Goal: Information Seeking & Learning: Learn about a topic

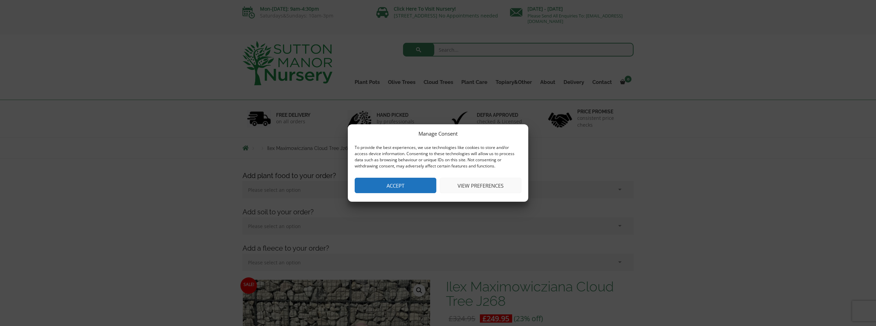
click at [491, 185] on button "View preferences" at bounding box center [481, 185] width 82 height 15
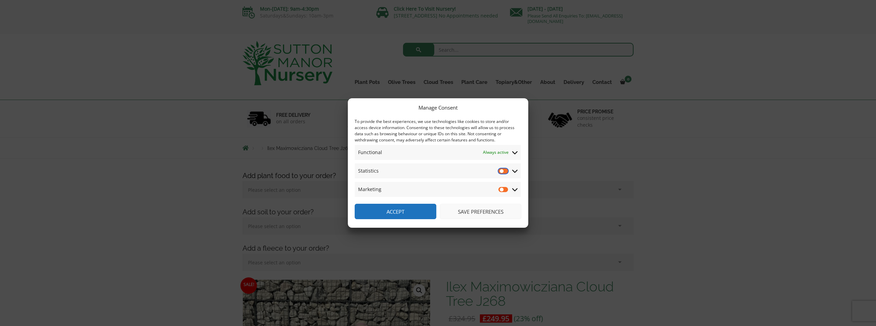
click at [505, 172] on input "Statistics" at bounding box center [503, 171] width 10 height 7
click at [505, 171] on input "Statistics" at bounding box center [503, 171] width 10 height 7
checkbox input "false"
click at [478, 212] on button "Save preferences" at bounding box center [481, 211] width 82 height 15
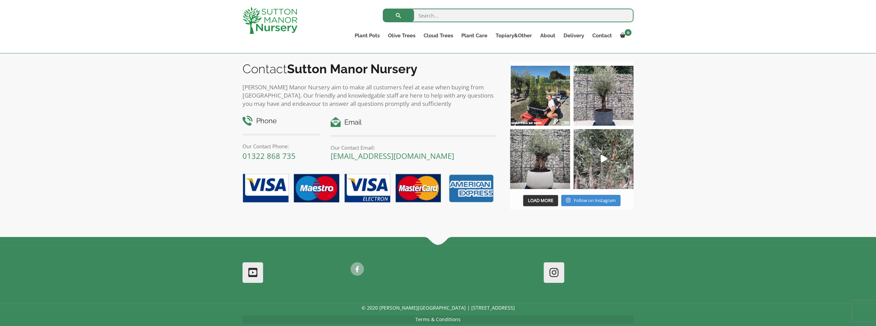
scroll to position [891, 0]
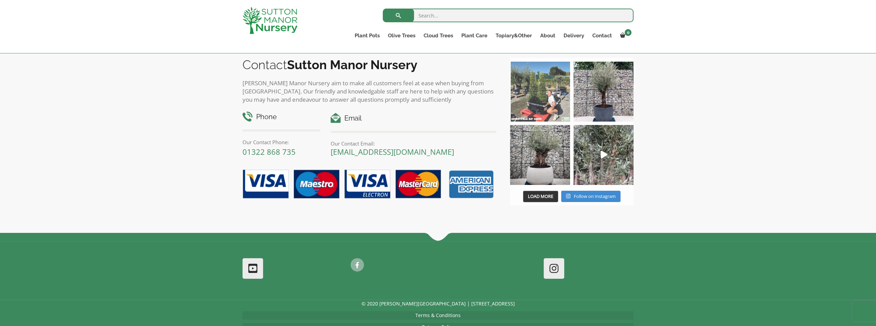
click at [536, 103] on img at bounding box center [540, 92] width 60 height 60
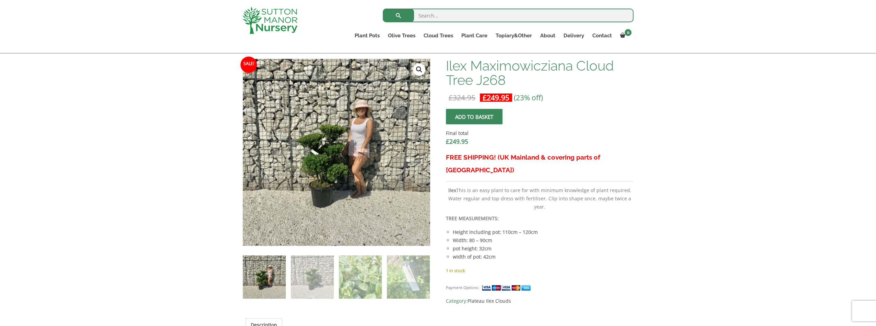
scroll to position [206, 0]
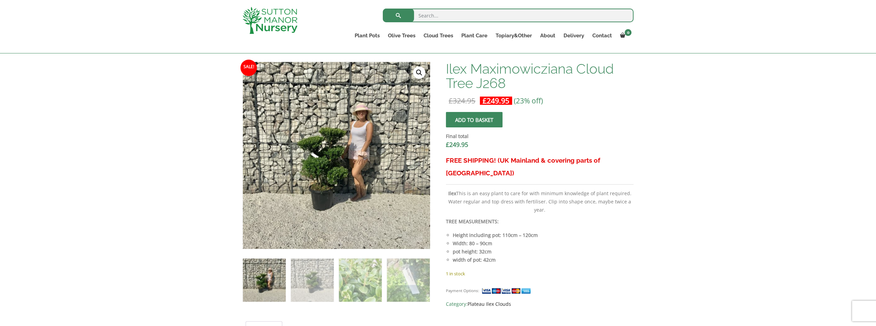
click at [489, 301] on link "Plateau Ilex Clouds" at bounding box center [489, 304] width 44 height 7
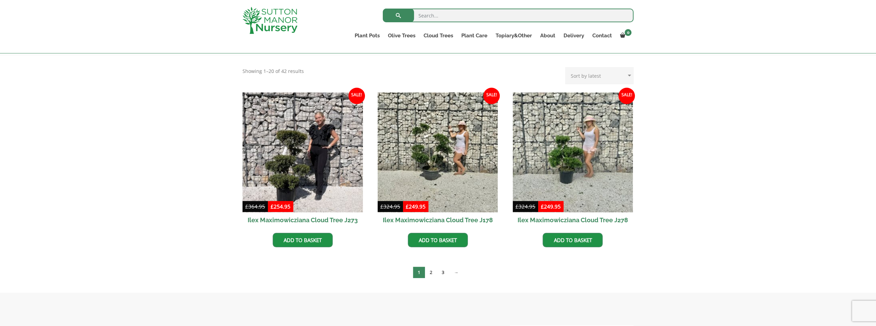
scroll to position [171, 0]
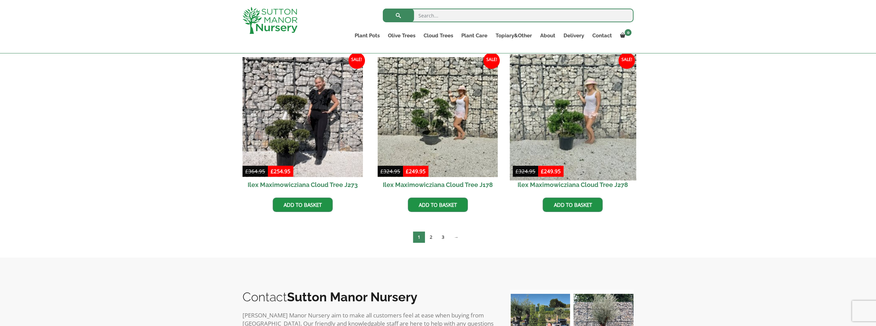
click at [586, 110] on img at bounding box center [572, 117] width 126 height 126
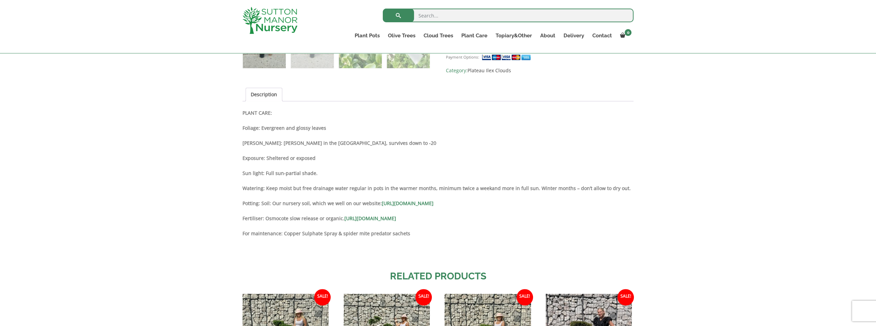
scroll to position [583, 0]
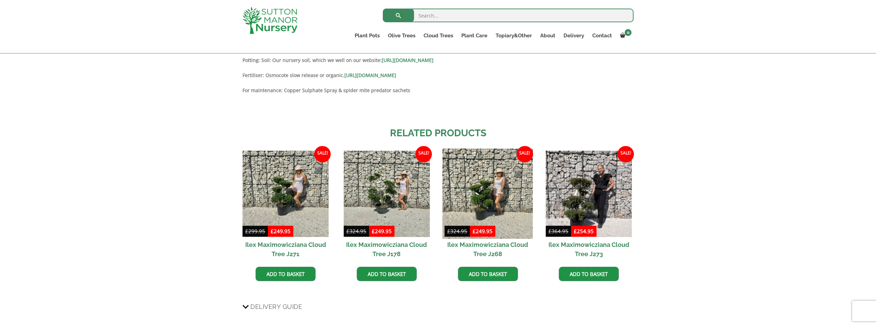
click at [483, 196] on img at bounding box center [487, 194] width 91 height 91
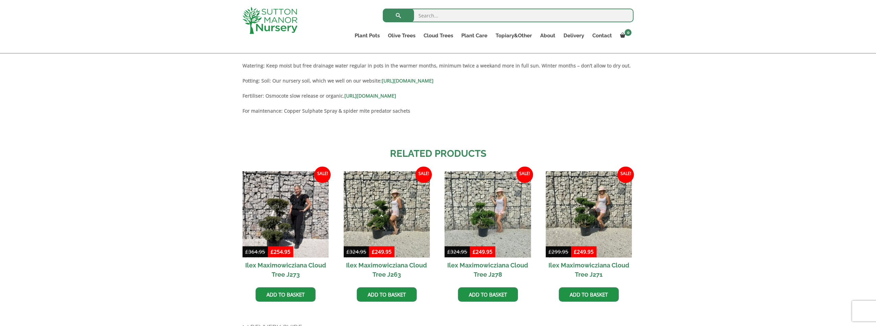
scroll to position [651, 0]
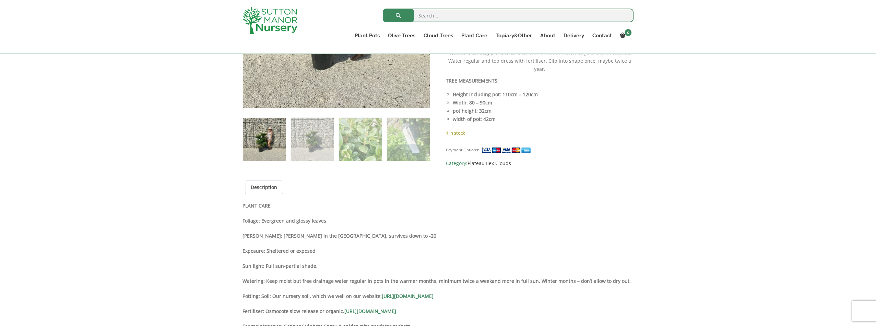
scroll to position [343, 0]
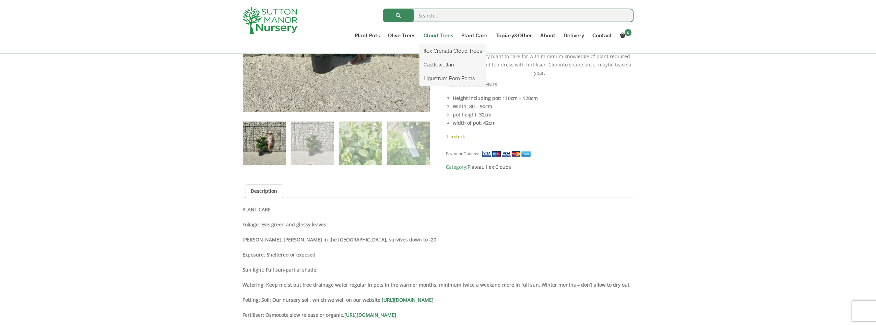
click at [439, 36] on link "Cloud Trees" at bounding box center [438, 36] width 38 height 10
click at [445, 50] on link "Ilex Crenata Cloud Trees" at bounding box center [452, 51] width 67 height 10
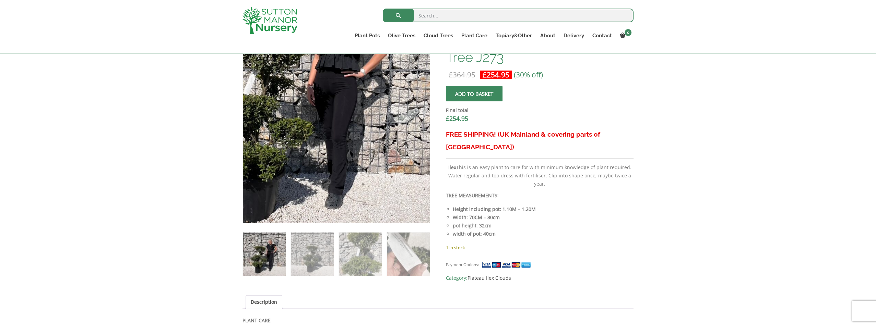
scroll to position [171, 0]
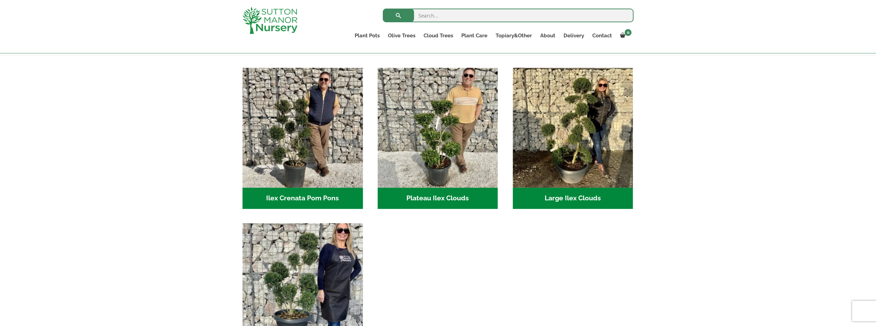
scroll to position [137, 0]
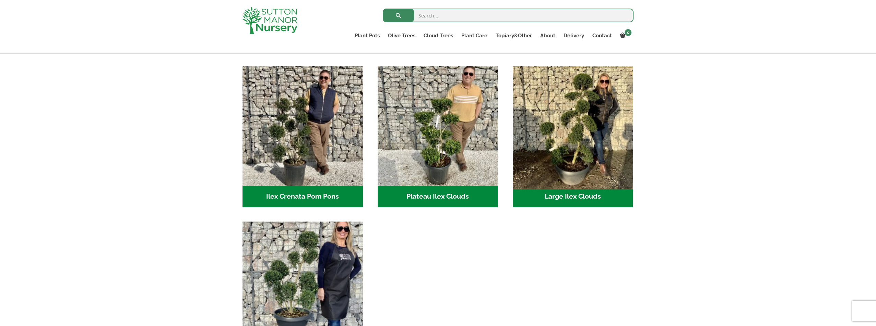
click at [589, 112] on img "Visit product category Large Ilex Clouds" at bounding box center [572, 126] width 126 height 126
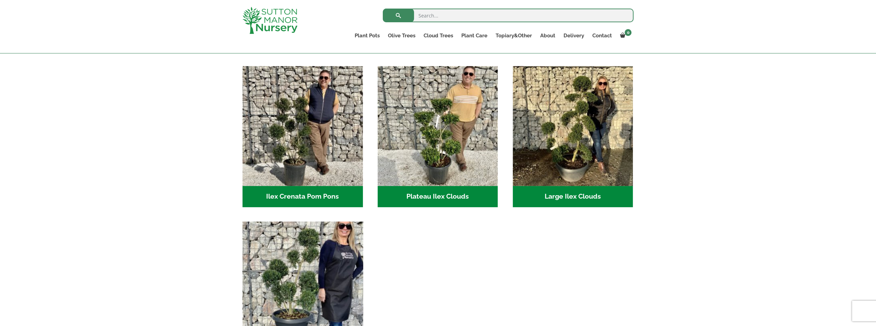
click at [332, 260] on img "Visit product category Small Ilex Clouds" at bounding box center [302, 282] width 126 height 126
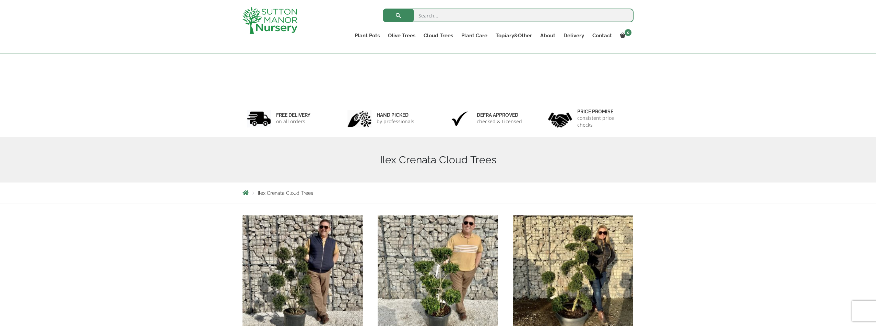
scroll to position [240, 0]
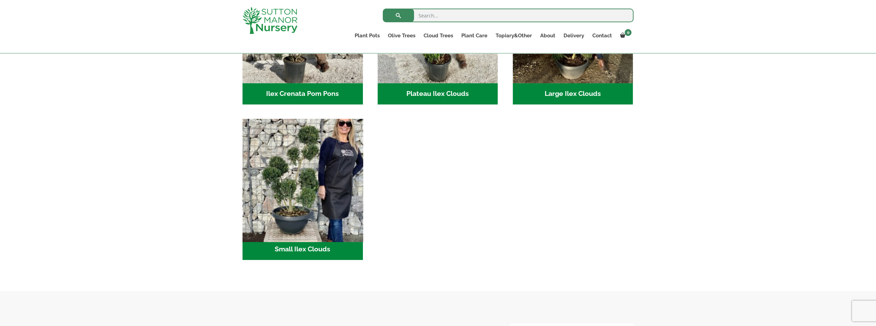
click at [331, 172] on img "Visit product category Small Ilex Clouds" at bounding box center [302, 179] width 126 height 126
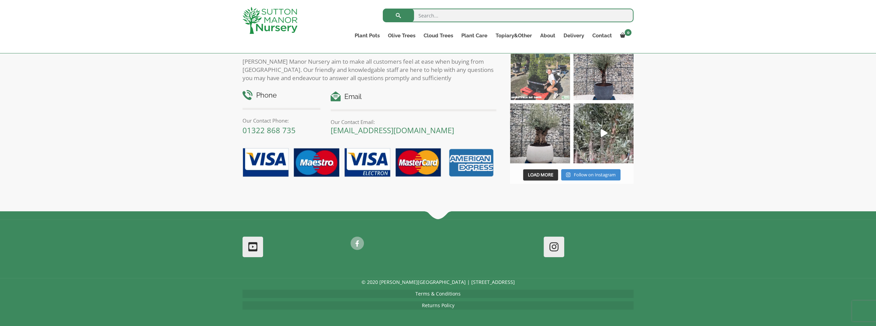
scroll to position [597, 0]
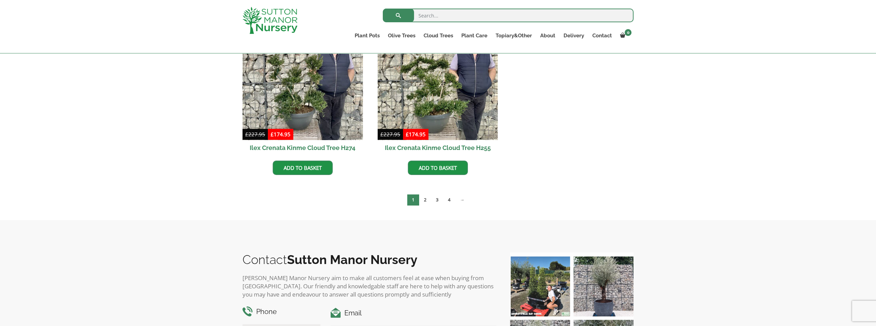
scroll to position [1029, 0]
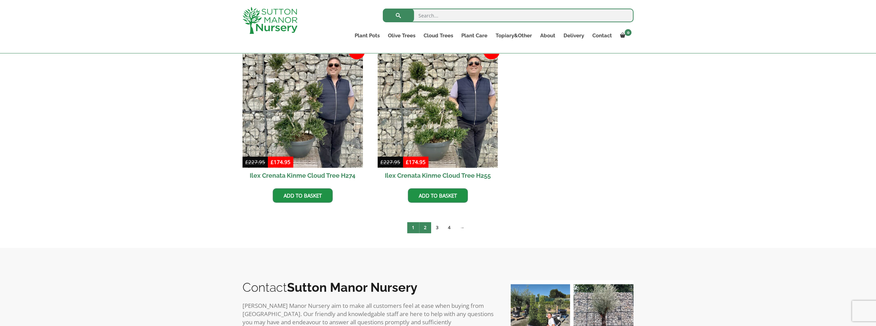
click at [429, 227] on link "2" at bounding box center [425, 227] width 12 height 11
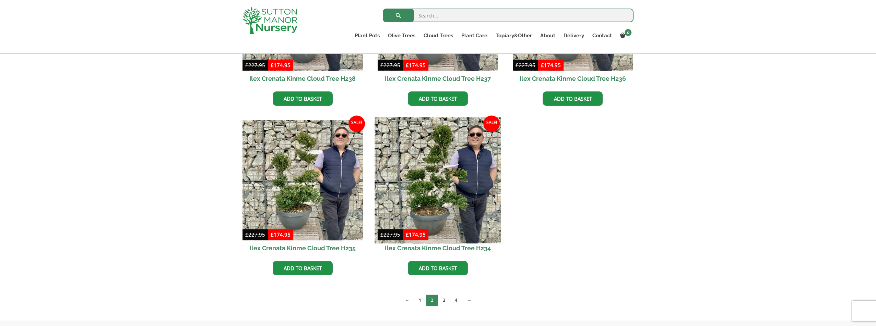
scroll to position [960, 0]
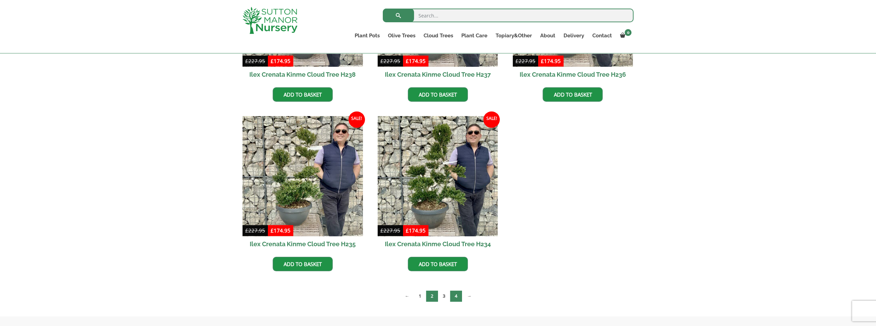
click at [458, 293] on link "4" at bounding box center [456, 296] width 12 height 11
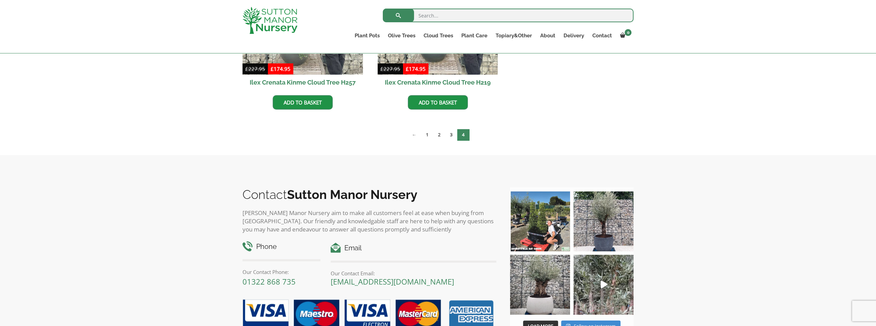
scroll to position [446, 0]
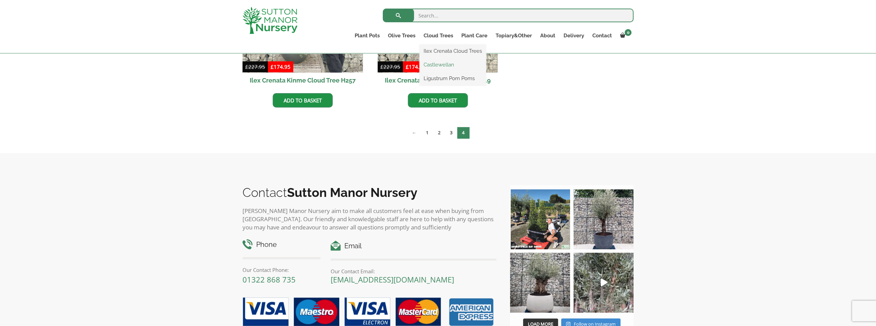
click at [433, 65] on link "Castlewellan" at bounding box center [452, 65] width 67 height 10
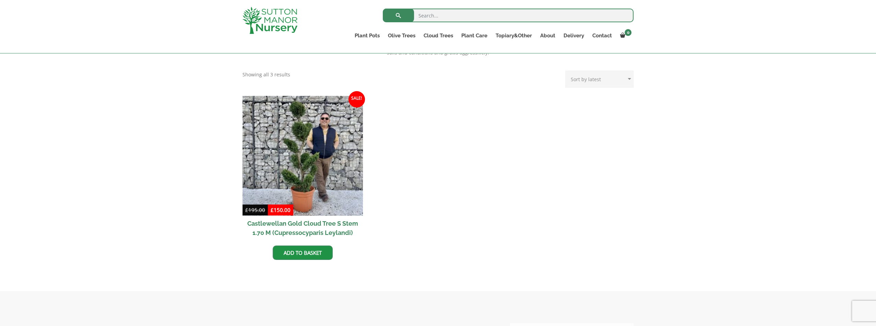
scroll to position [206, 0]
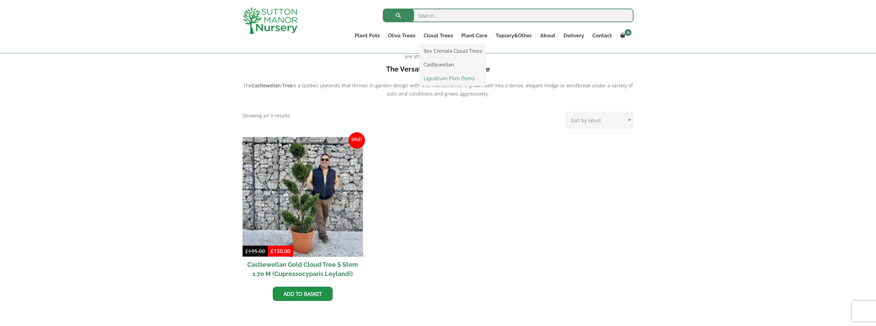
click at [437, 80] on link "Ligustrum Pom Poms" at bounding box center [452, 78] width 67 height 10
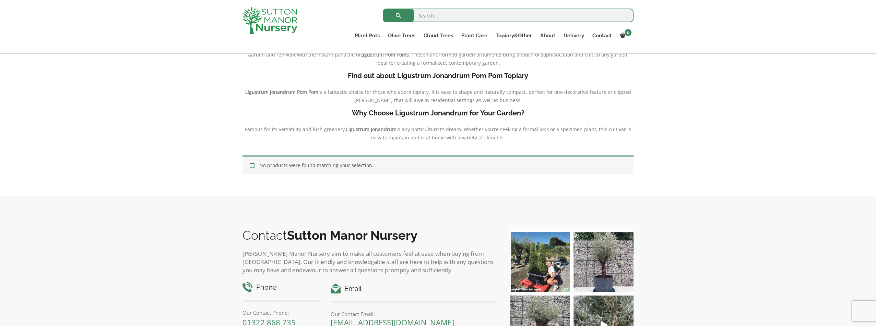
scroll to position [34, 0]
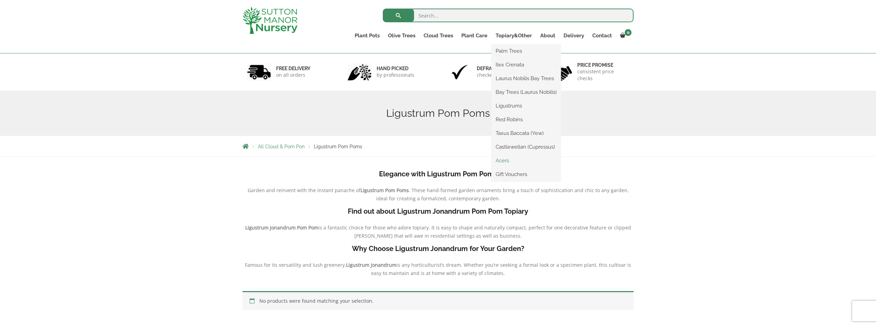
click at [500, 159] on link "Acers" at bounding box center [525, 161] width 69 height 10
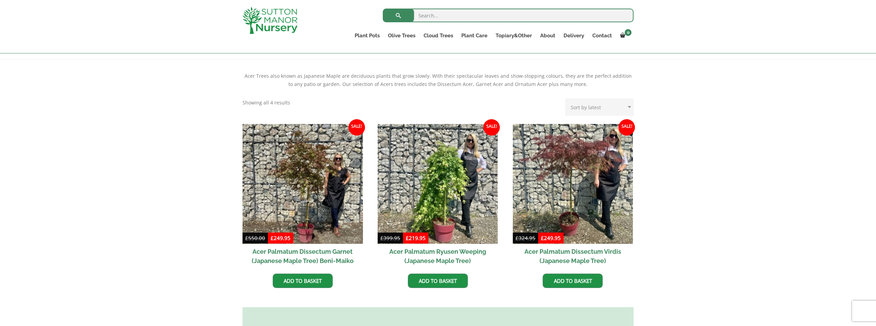
scroll to position [132, 0]
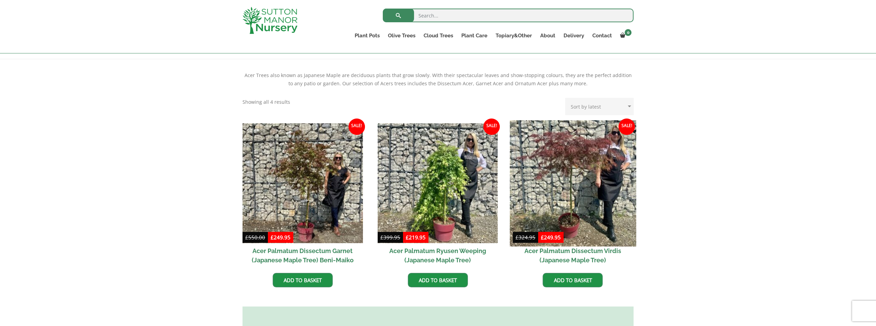
click at [557, 184] on img at bounding box center [572, 183] width 126 height 126
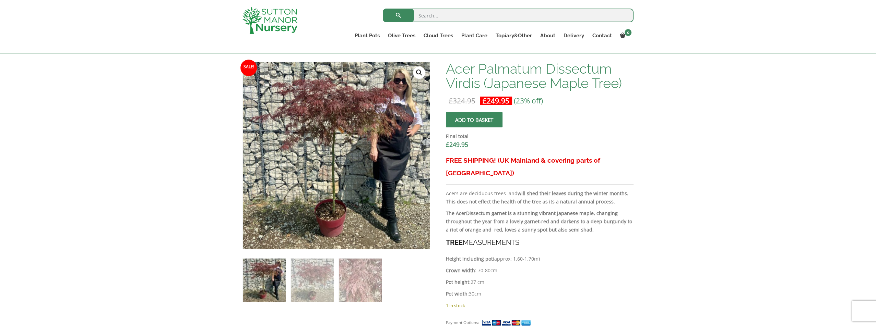
scroll to position [274, 0]
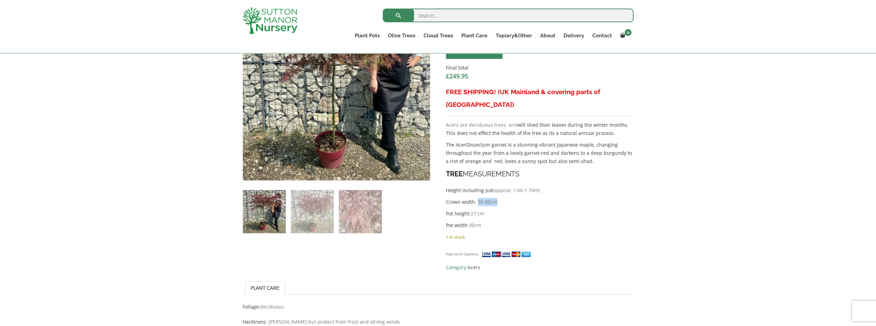
drag, startPoint x: 476, startPoint y: 189, endPoint x: 511, endPoint y: 188, distance: 35.3
click at [511, 198] on p "Crown width : 70-80cm" at bounding box center [540, 202] width 188 height 8
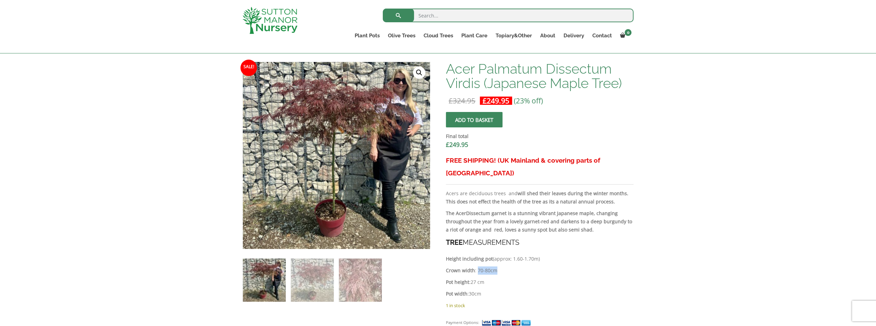
scroll to position [206, 0]
click at [316, 286] on img at bounding box center [312, 280] width 43 height 43
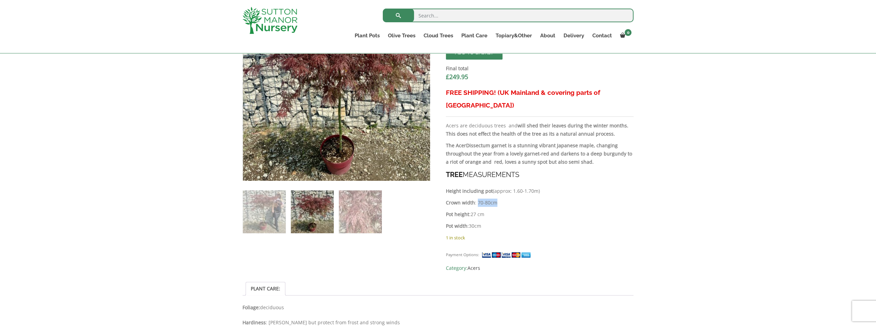
scroll to position [274, 0]
click at [311, 218] on img at bounding box center [312, 211] width 43 height 43
click at [350, 208] on img at bounding box center [360, 211] width 43 height 43
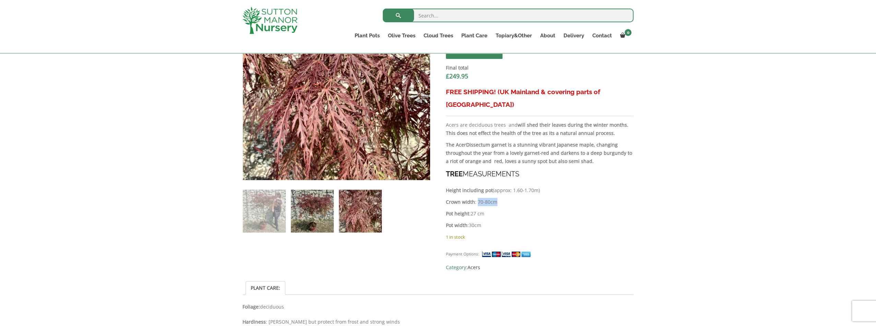
click at [322, 209] on img at bounding box center [312, 211] width 43 height 43
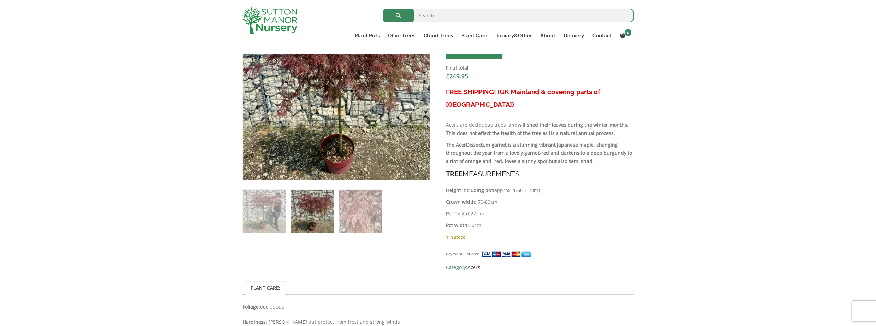
click at [286, 203] on ol at bounding box center [336, 206] width 188 height 53
click at [250, 220] on img at bounding box center [264, 211] width 43 height 43
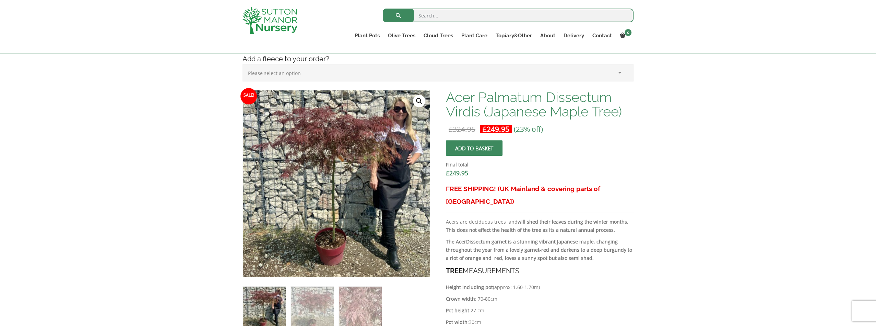
scroll to position [137, 0]
